Goal: Complete application form

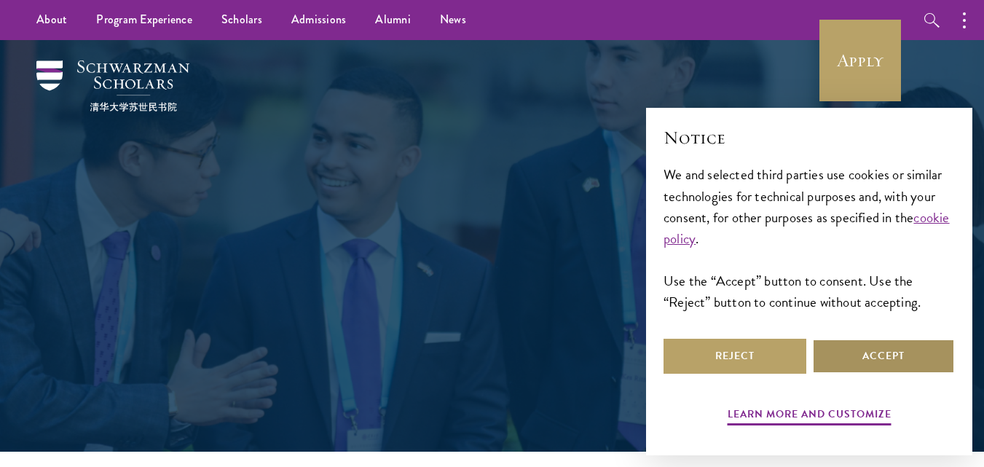
click at [881, 353] on button "Accept" at bounding box center [883, 356] width 143 height 35
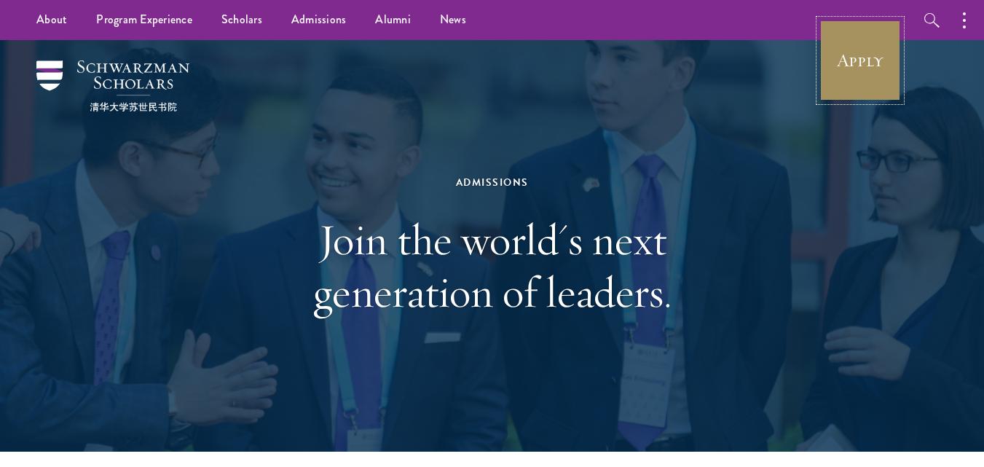
click at [864, 79] on link "Apply" at bounding box center [861, 61] width 82 height 82
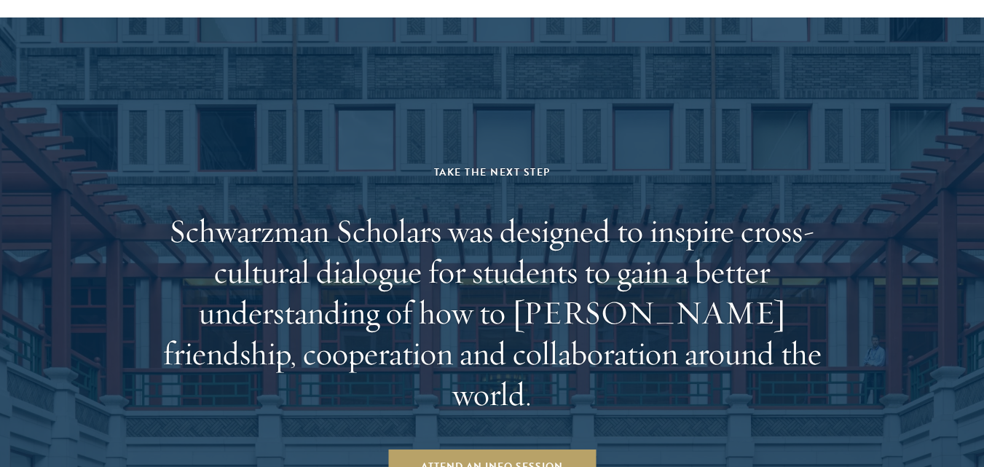
scroll to position [2561, 0]
